Goal: Task Accomplishment & Management: Use online tool/utility

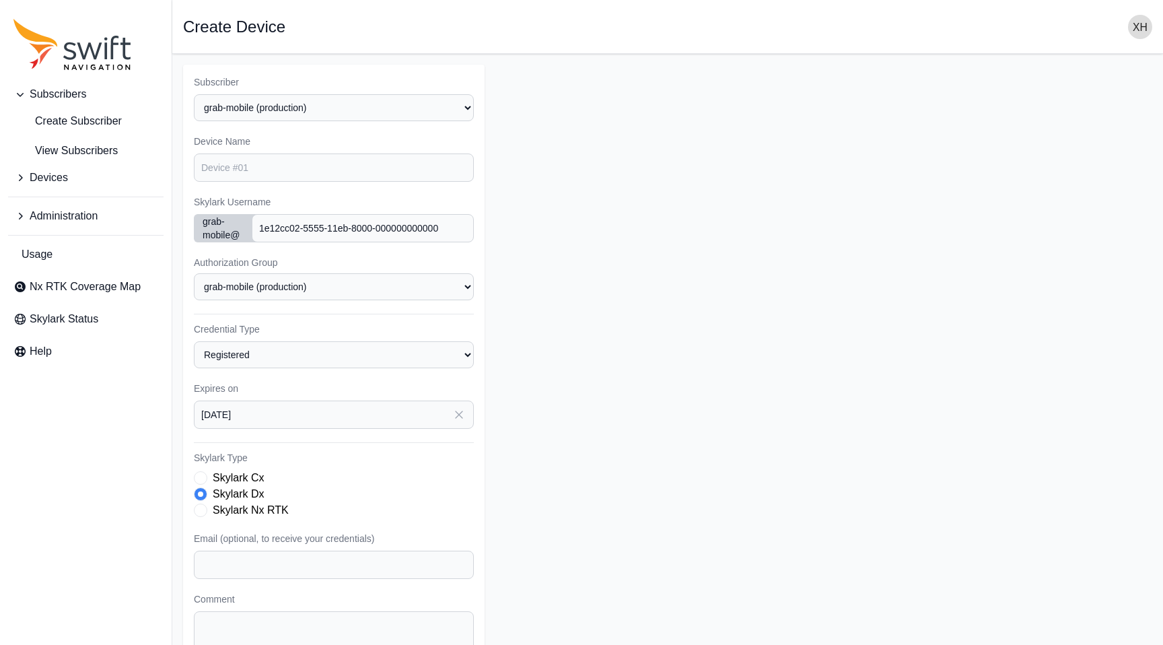
select select "fe55257b-e26b-4112-869a-e544fc77323b"
select select "grab-mobile"
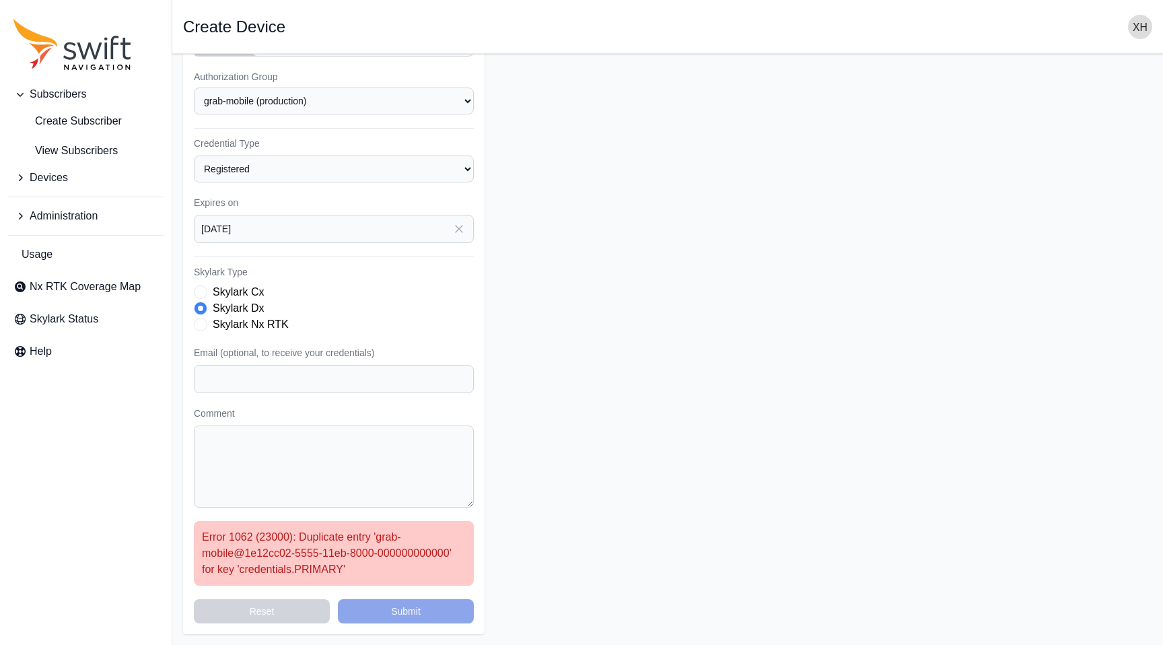
scroll to position [131, 0]
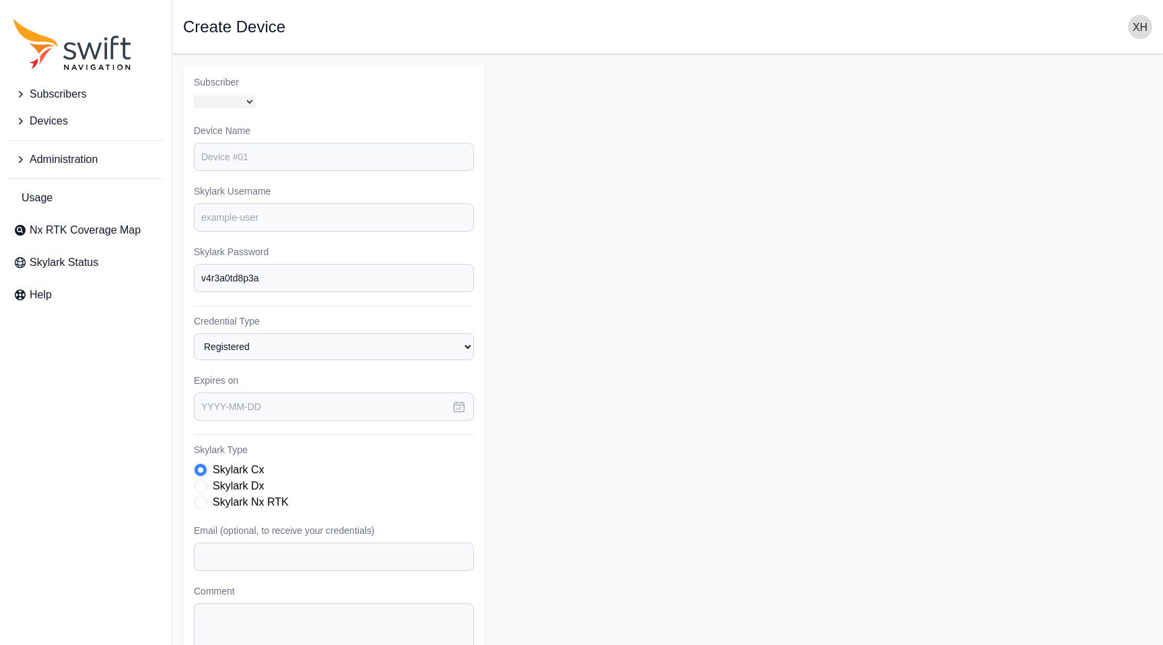
select select "fe55257b-e26b-4112-869a-e544fc77323b"
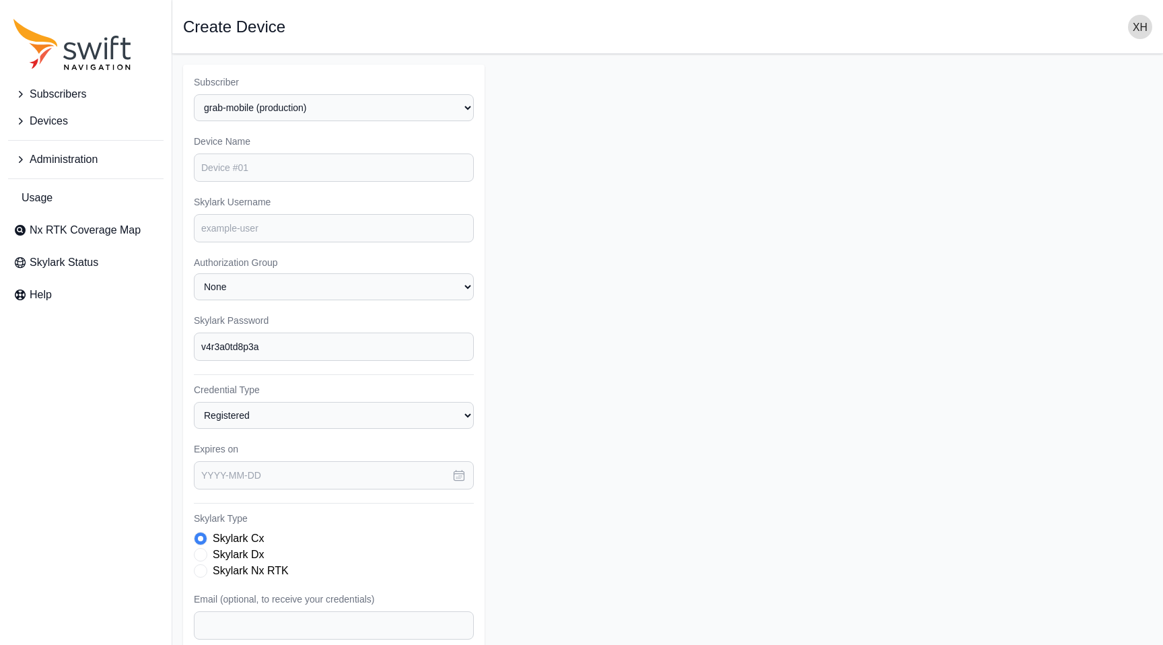
click at [48, 123] on span "Devices" at bounding box center [49, 121] width 38 height 16
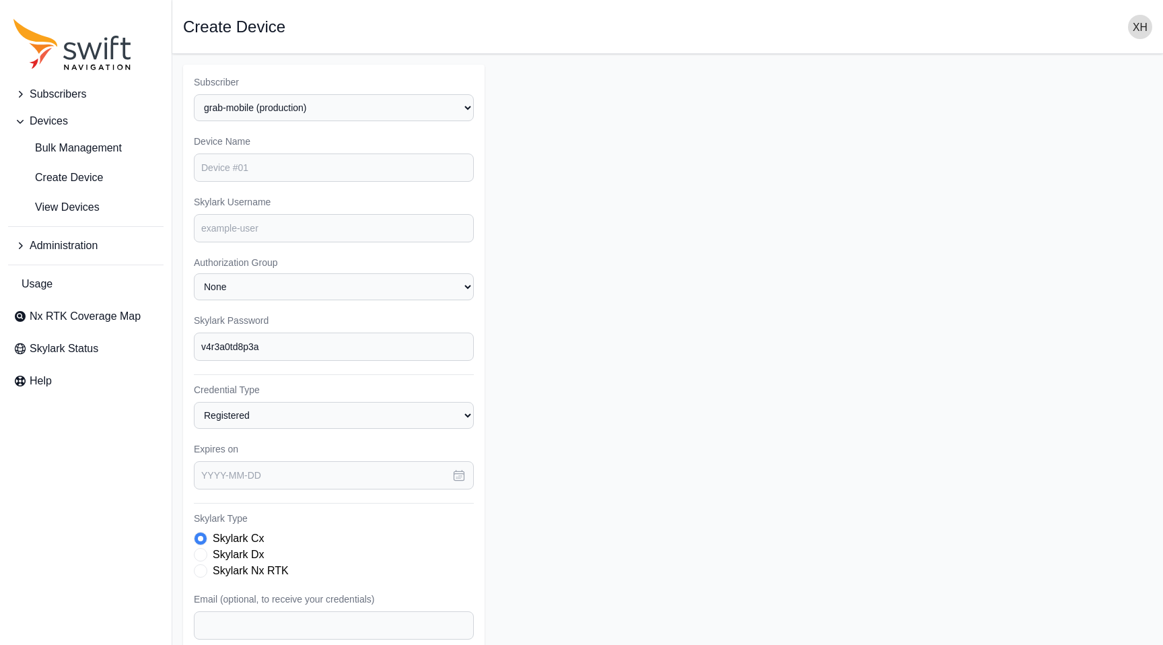
click at [52, 97] on span "Subscribers" at bounding box center [58, 94] width 57 height 16
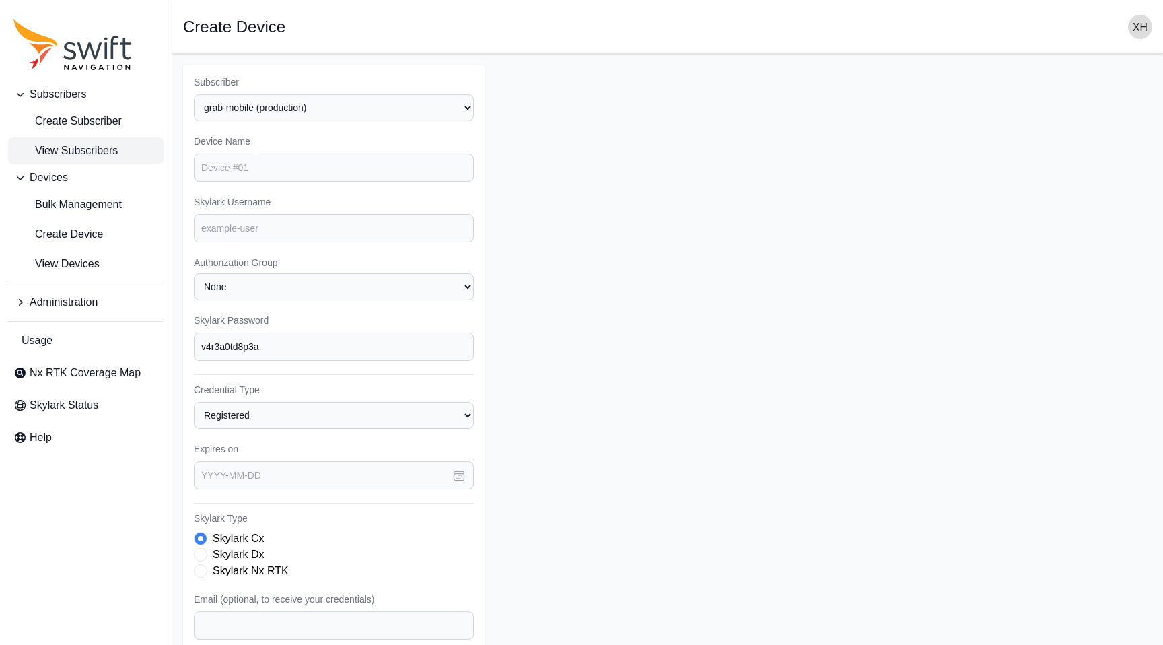
click at [68, 150] on span "View Subscribers" at bounding box center [65, 151] width 104 height 16
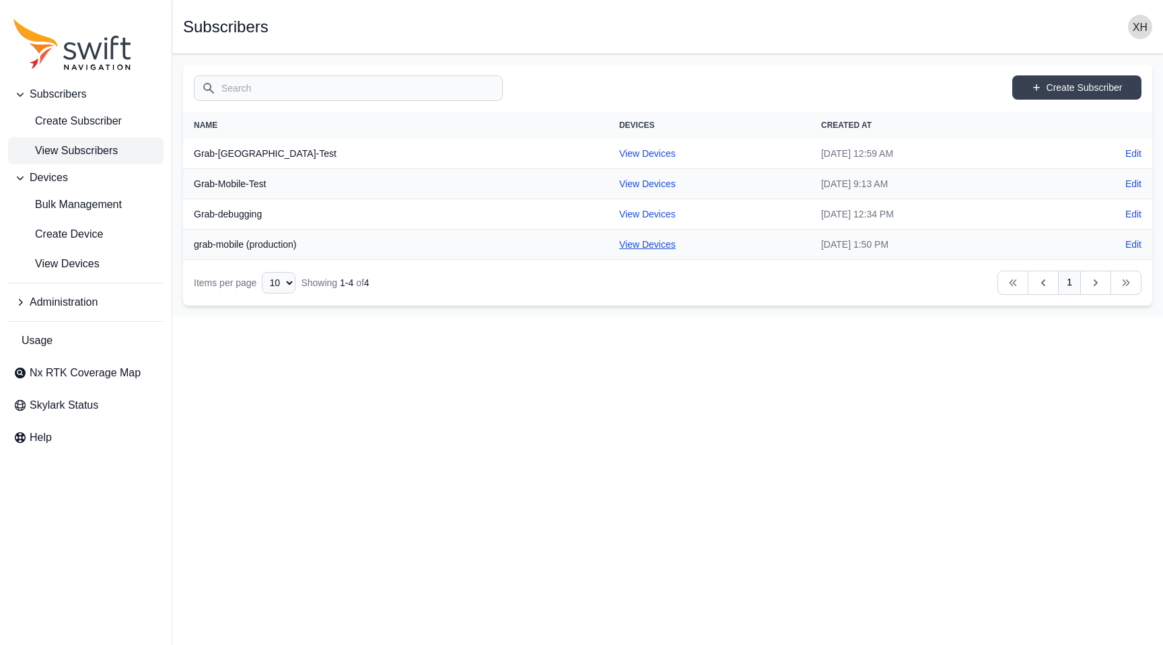
click at [619, 249] on link "View Devices" at bounding box center [647, 244] width 57 height 11
select select "fe55257b-e26b-4112-869a-e544fc77323b"
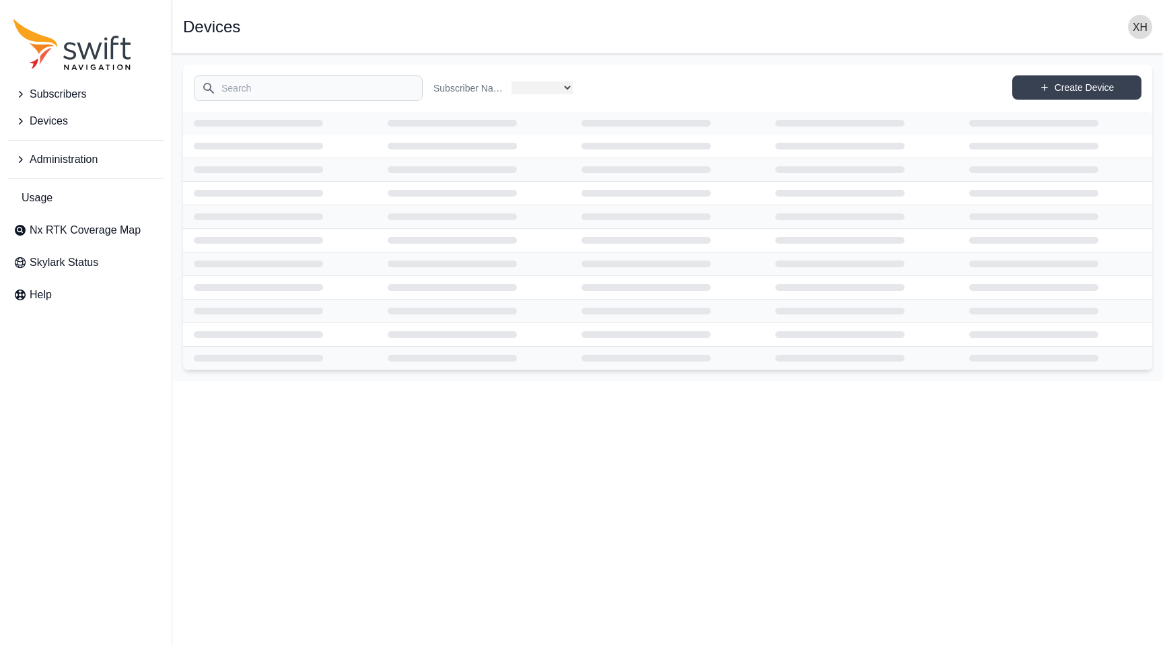
select select "fe55257b-e26b-4112-869a-e544fc77323b"
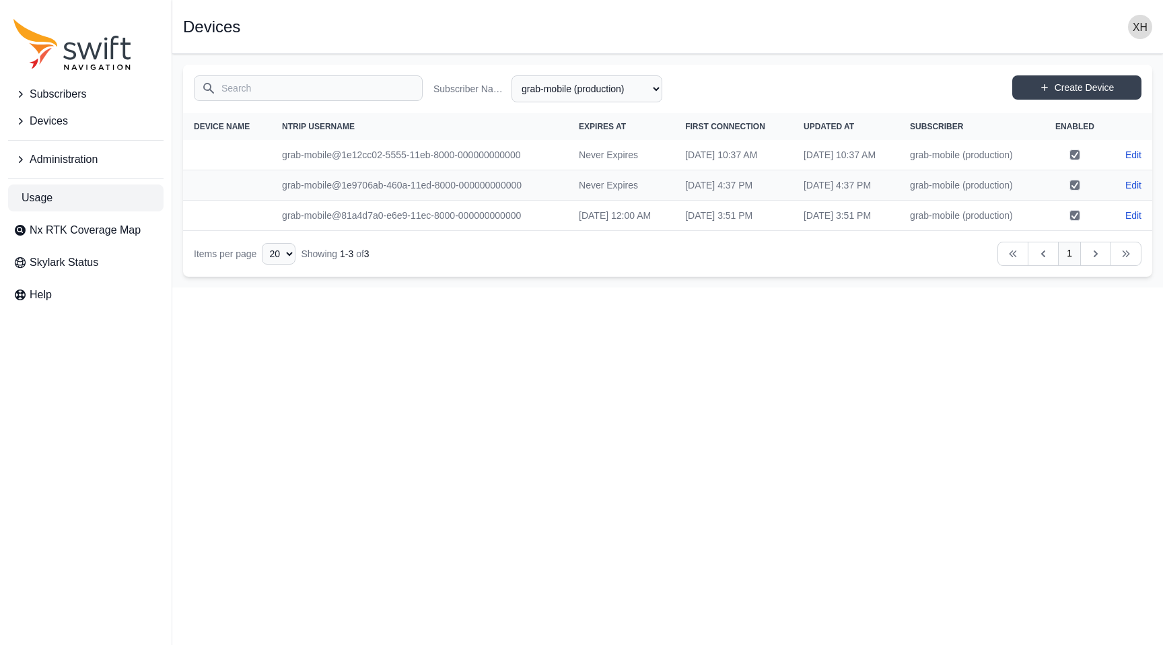
click at [51, 201] on span "Usage" at bounding box center [37, 198] width 31 height 16
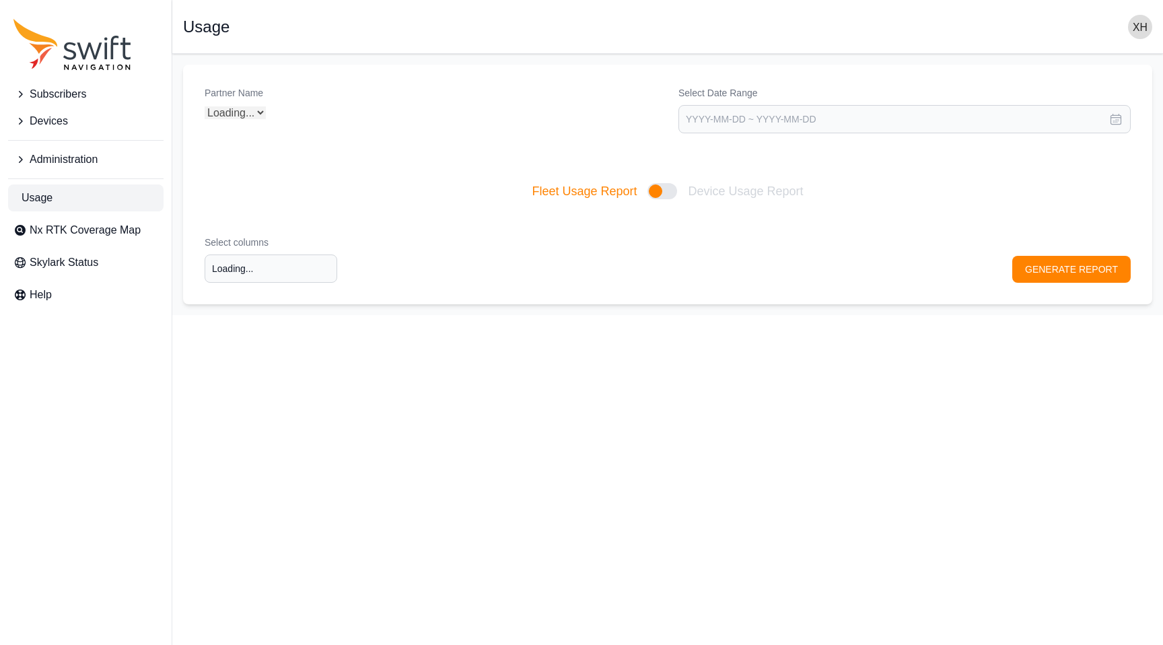
type input "Select columns"
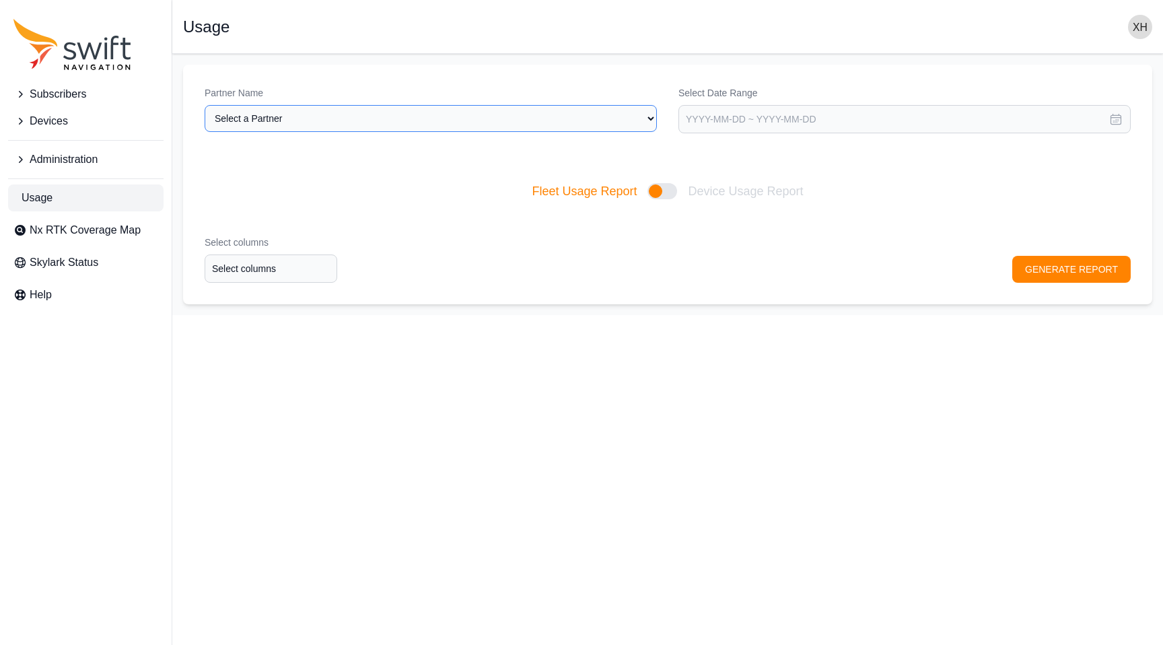
click at [508, 124] on select "Select a Partner Grab" at bounding box center [431, 118] width 452 height 27
click at [205, 105] on select "Select a Partner Grab" at bounding box center [431, 118] width 452 height 27
select select "3f7c8ae7-4574-44cd-b1e2-e924d7be4325"
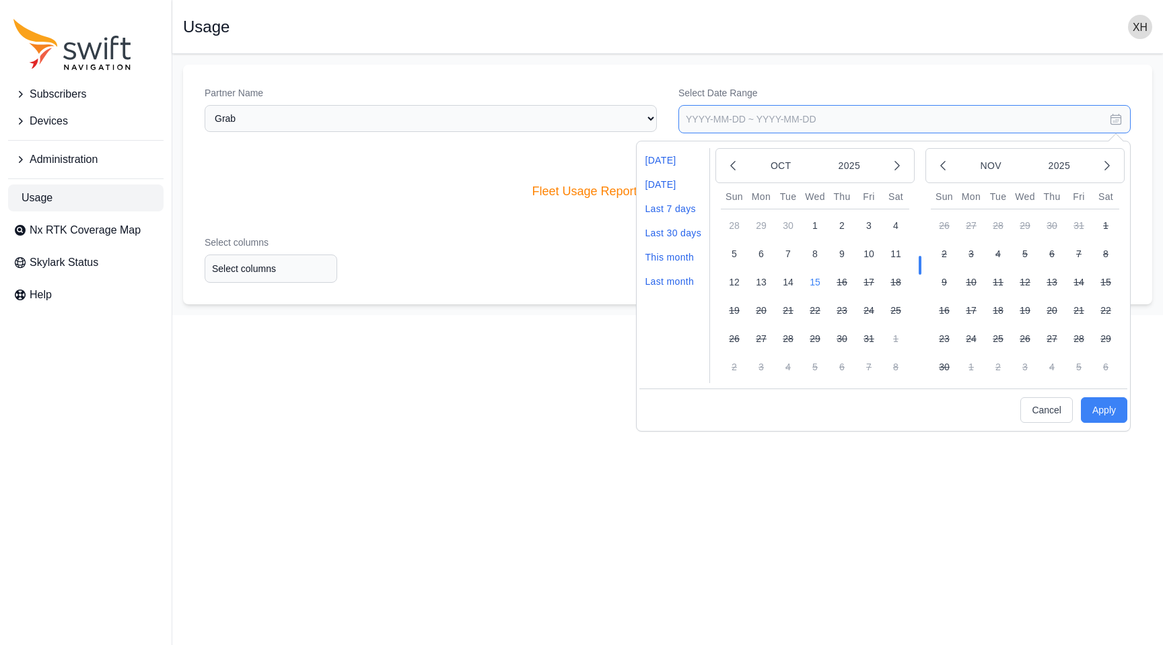
click at [741, 128] on input "text" at bounding box center [904, 119] width 452 height 28
click at [822, 284] on button "15" at bounding box center [815, 282] width 27 height 27
click at [1098, 401] on button "Apply" at bounding box center [1104, 410] width 46 height 26
type input "2025-10-15 ~ 2025-10-15"
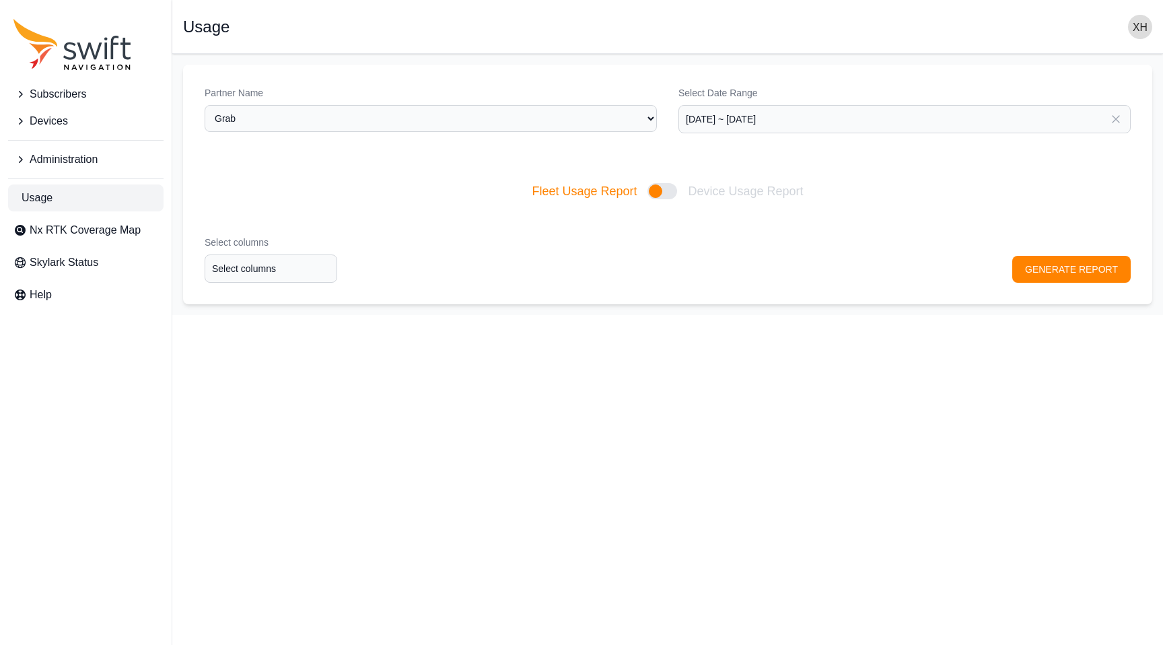
click at [657, 192] on div at bounding box center [662, 191] width 30 height 16
click at [532, 192] on input "Fleet Usage Report Device Usage Report" at bounding box center [531, 191] width 1 height 1
checkbox input "true"
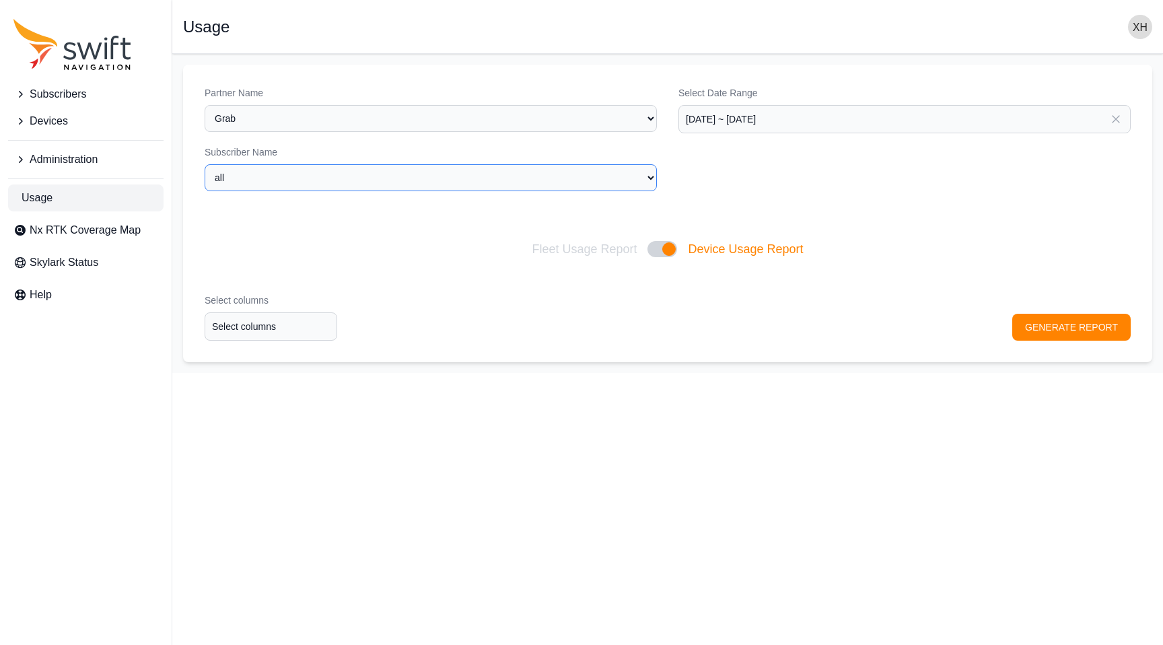
click at [331, 170] on select "all Grab-debugging grab-mobile (production) Grab-Mobile-Test Grab-NYC-Test" at bounding box center [431, 177] width 452 height 27
select select "fe55257b-e26b-4112-869a-e544fc77323b"
click at [205, 164] on select "all Grab-debugging grab-mobile (production) Grab-Mobile-Test Grab-NYC-Test" at bounding box center [431, 177] width 452 height 27
click at [272, 328] on input "Select columns" at bounding box center [271, 326] width 133 height 28
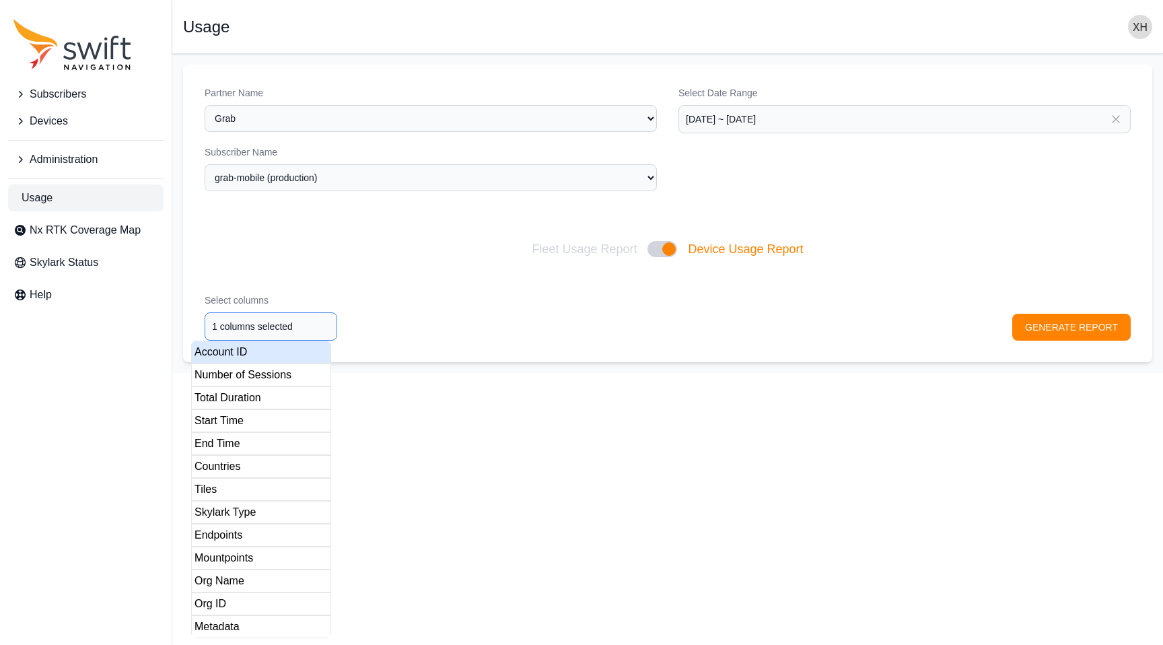
click at [260, 353] on div "Account ID" at bounding box center [261, 352] width 140 height 23
click at [251, 415] on div "Start Time" at bounding box center [261, 420] width 140 height 23
type input "3 columns selected"
click at [251, 441] on div "End Time" at bounding box center [261, 443] width 140 height 23
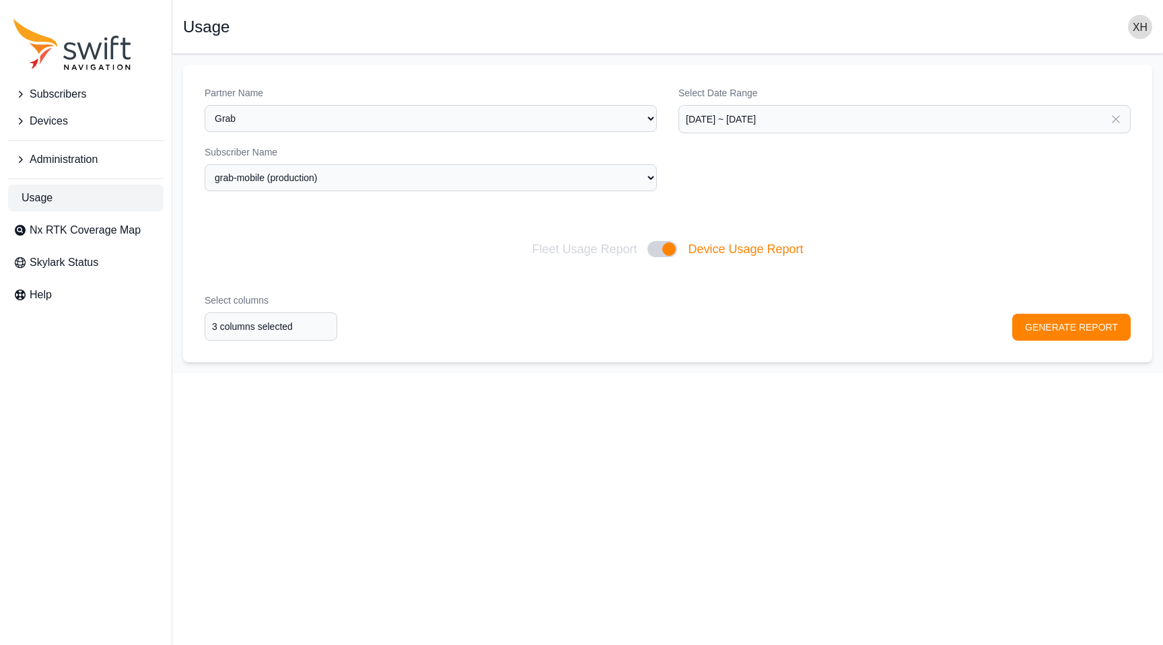
click at [1046, 332] on div "Select columns 3 columns selected GENERATE REPORT" at bounding box center [667, 317] width 969 height 90
click at [1053, 320] on button "GENERATE REPORT" at bounding box center [1071, 327] width 118 height 27
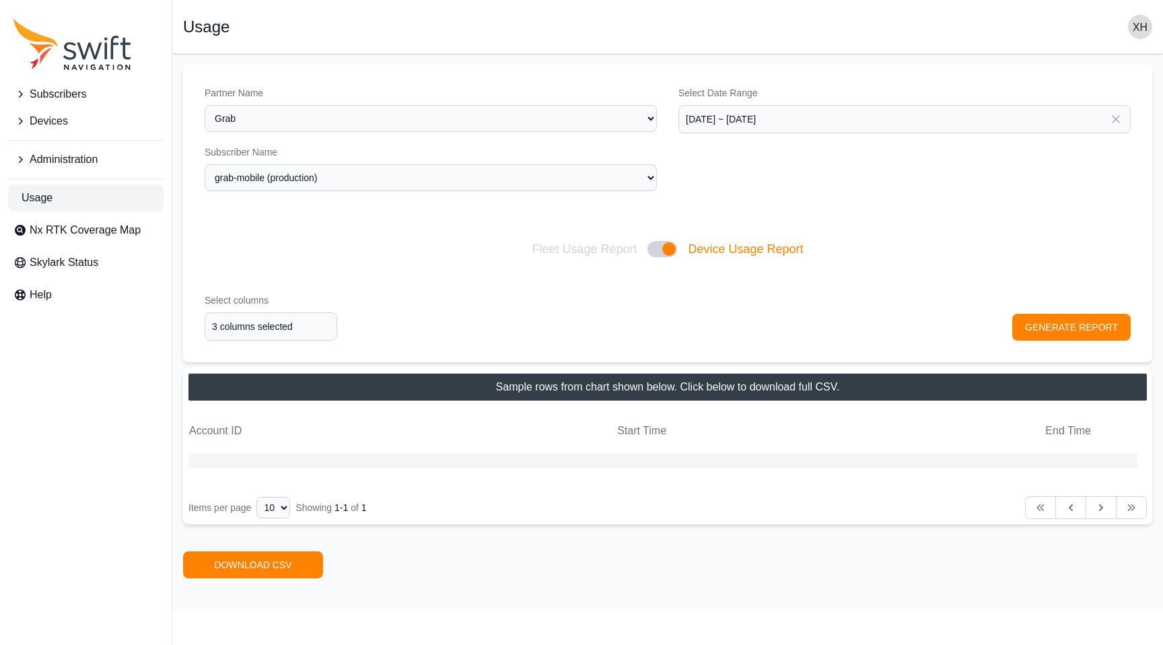
click at [542, 339] on div "Select columns 3 columns selected GENERATE REPORT" at bounding box center [667, 317] width 969 height 90
